Goal: Transaction & Acquisition: Purchase product/service

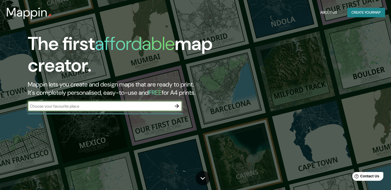
click at [150, 105] on input "text" at bounding box center [100, 106] width 144 height 6
type input "Kyiv"
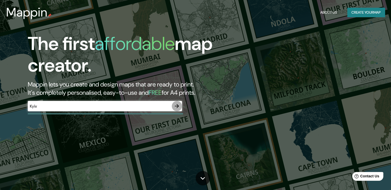
click at [175, 106] on icon "button" at bounding box center [177, 106] width 6 height 6
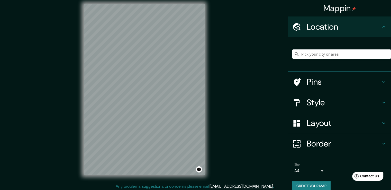
scroll to position [6, 0]
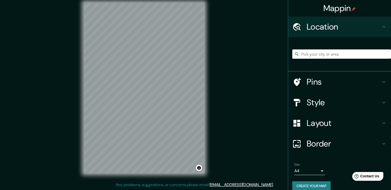
click at [312, 80] on h4 "Pins" at bounding box center [343, 82] width 74 height 10
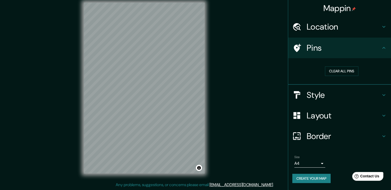
click at [333, 96] on h4 "Style" at bounding box center [343, 95] width 74 height 10
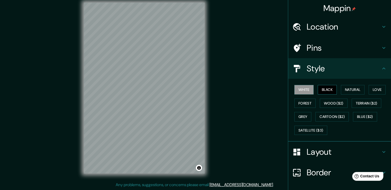
click at [322, 87] on button "Black" at bounding box center [327, 90] width 19 height 10
click at [345, 89] on button "Natural" at bounding box center [353, 90] width 24 height 10
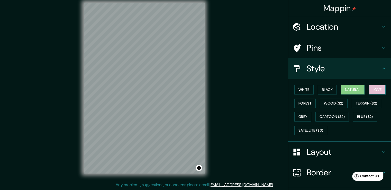
click at [380, 88] on button "Love" at bounding box center [376, 90] width 17 height 10
click at [305, 102] on button "Forest" at bounding box center [304, 103] width 21 height 10
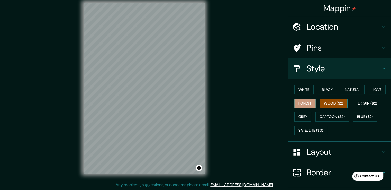
click at [325, 103] on button "Wood ($2)" at bounding box center [334, 103] width 28 height 10
click at [363, 104] on button "Terrain ($2)" at bounding box center [366, 103] width 30 height 10
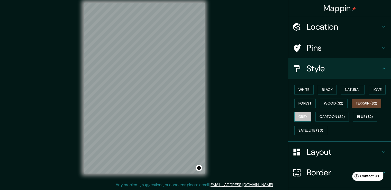
click at [303, 115] on button "Grey" at bounding box center [302, 117] width 17 height 10
click at [297, 87] on button "White" at bounding box center [303, 90] width 19 height 10
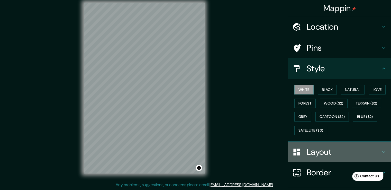
click at [312, 149] on h4 "Layout" at bounding box center [343, 151] width 74 height 10
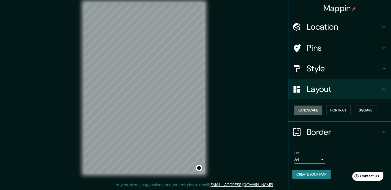
click at [316, 110] on button "Landscape" at bounding box center [308, 110] width 28 height 10
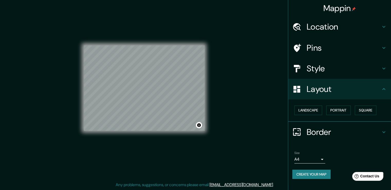
click at [319, 65] on h4 "Style" at bounding box center [343, 68] width 74 height 10
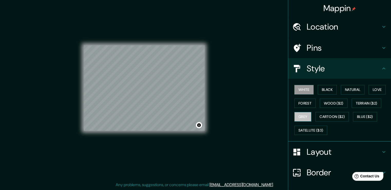
click at [304, 115] on button "Grey" at bounding box center [302, 117] width 17 height 10
click at [341, 91] on button "Natural" at bounding box center [353, 90] width 24 height 10
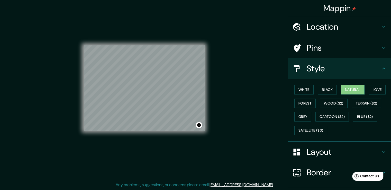
click at [309, 174] on h4 "Border" at bounding box center [343, 172] width 74 height 10
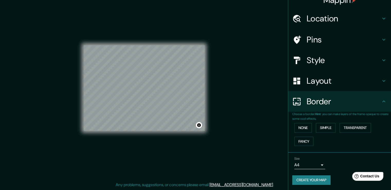
scroll to position [9, 0]
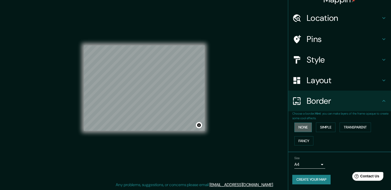
click at [297, 126] on button "None" at bounding box center [302, 127] width 17 height 10
click at [322, 126] on button "Simple" at bounding box center [326, 127] width 20 height 10
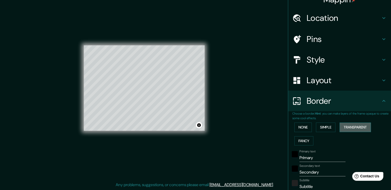
click at [356, 126] on button "Transparent" at bounding box center [354, 127] width 31 height 10
click at [308, 140] on button "Fancy" at bounding box center [303, 141] width 19 height 10
click at [302, 127] on button "None" at bounding box center [302, 127] width 17 height 10
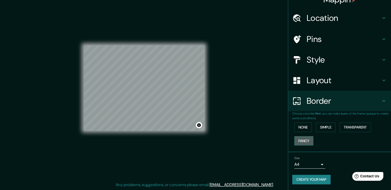
click at [305, 140] on button "Fancy" at bounding box center [303, 141] width 19 height 10
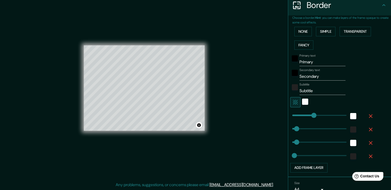
scroll to position [111, 0]
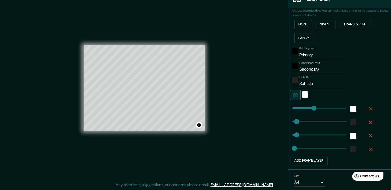
drag, startPoint x: 317, startPoint y: 59, endPoint x: 301, endPoint y: 53, distance: 16.4
click at [317, 59] on div "Primary text Primary Secondary text Secondary Subtitle Subtitle Add frame layer" at bounding box center [333, 104] width 82 height 120
drag, startPoint x: 303, startPoint y: 55, endPoint x: 306, endPoint y: 56, distance: 2.9
click at [306, 56] on input "Primary" at bounding box center [322, 55] width 46 height 8
click at [318, 77] on div "Subtitle Subtitle" at bounding box center [322, 81] width 46 height 12
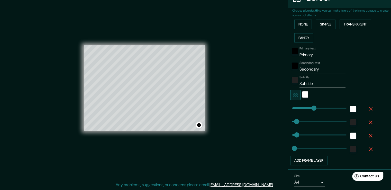
click at [355, 67] on div "Secondary text Secondary" at bounding box center [332, 67] width 84 height 12
type input "222"
drag, startPoint x: 308, startPoint y: 107, endPoint x: 314, endPoint y: 108, distance: 5.5
type input "38"
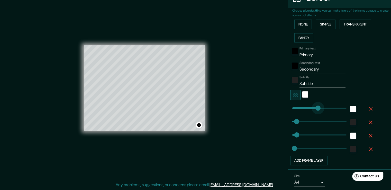
type input "19"
click at [358, 73] on div "Primary text Primary Secondary text Secondary Subtitle Subtitle Add frame layer" at bounding box center [333, 104] width 82 height 120
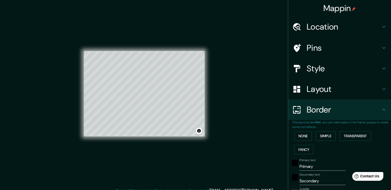
scroll to position [0, 0]
click at [358, 29] on h4 "Location" at bounding box center [343, 27] width 74 height 10
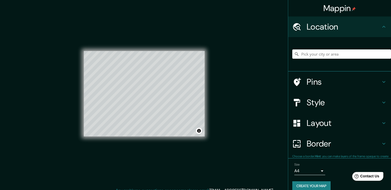
type input "38"
type input "19"
